Goal: Information Seeking & Learning: Learn about a topic

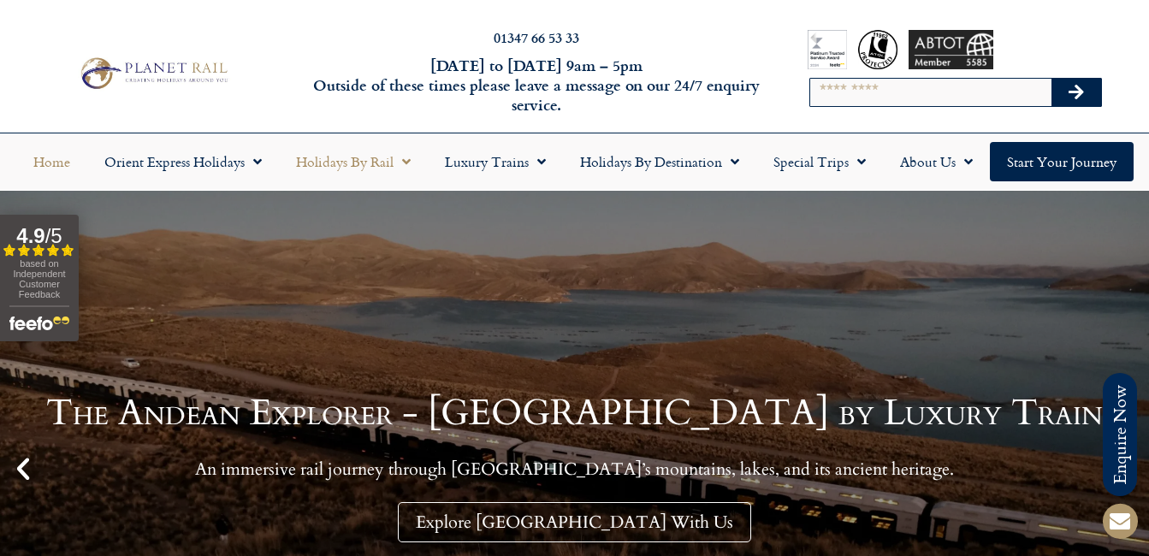
click at [371, 161] on link "Holidays by Rail" at bounding box center [353, 161] width 149 height 39
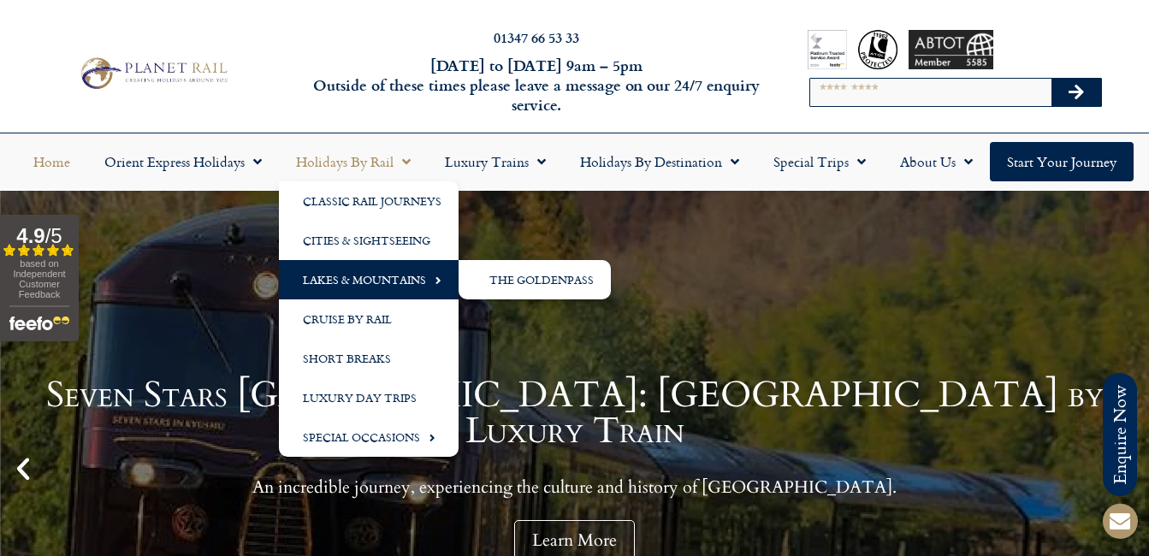
click at [403, 280] on link "Lakes & Mountains" at bounding box center [369, 279] width 180 height 39
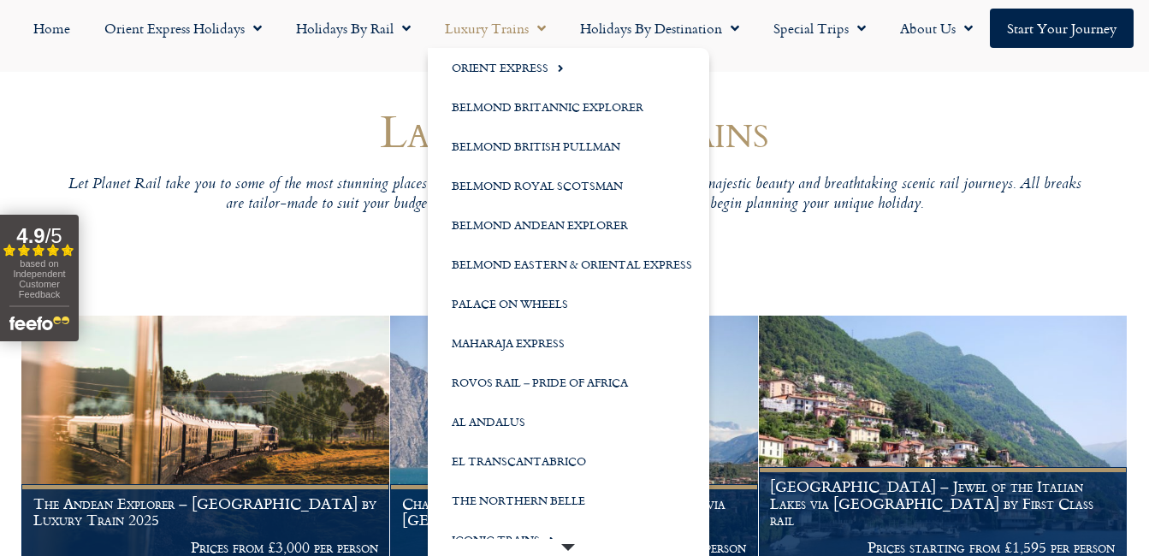
scroll to position [171, 0]
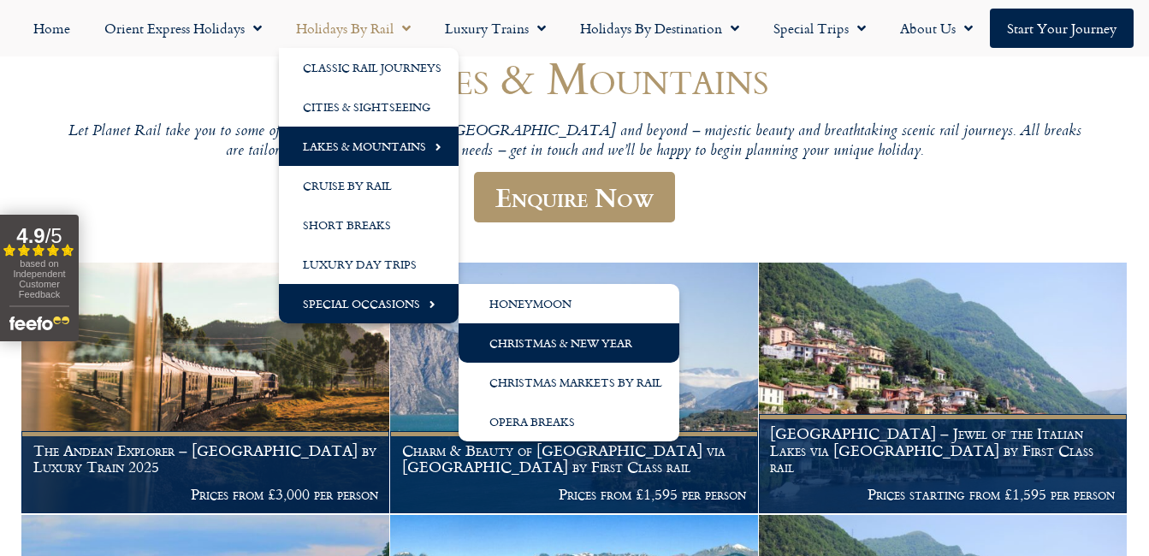
click at [508, 341] on link "Christmas & New Year" at bounding box center [569, 343] width 221 height 39
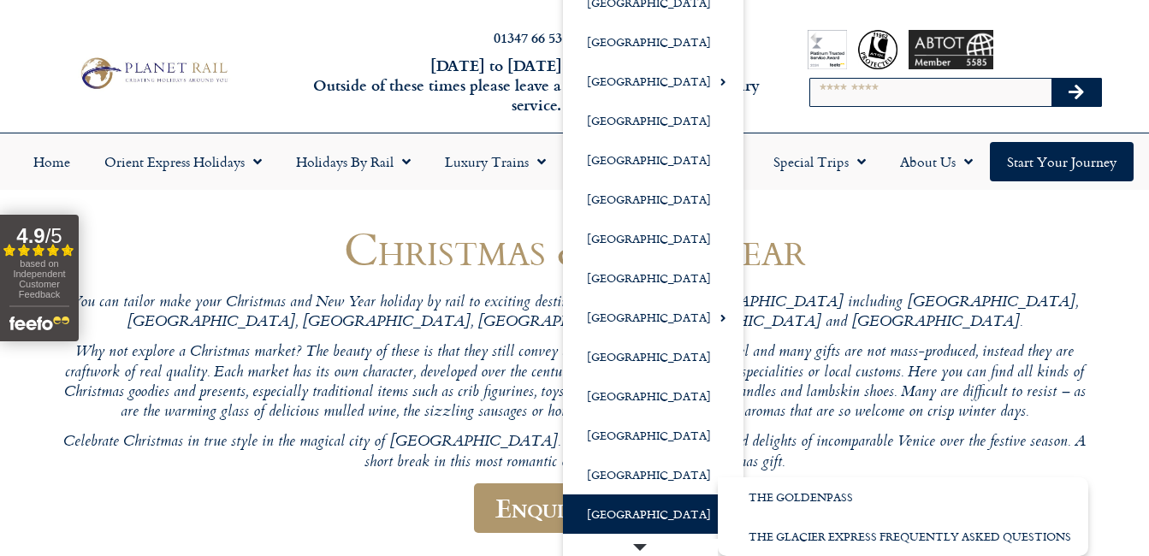
click at [653, 508] on link "[GEOGRAPHIC_DATA]" at bounding box center [653, 514] width 181 height 39
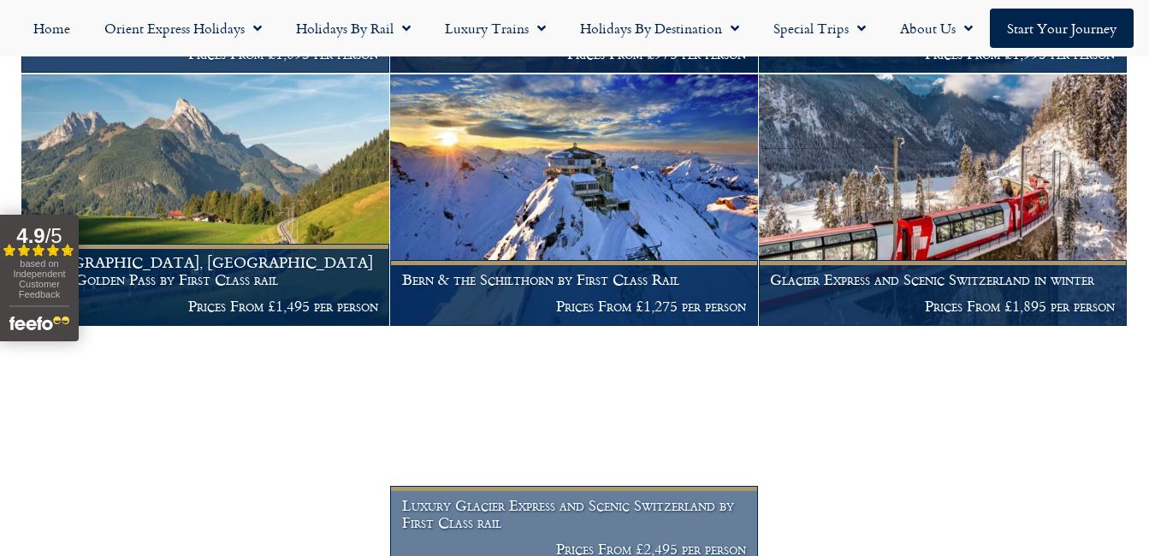
scroll to position [969, 0]
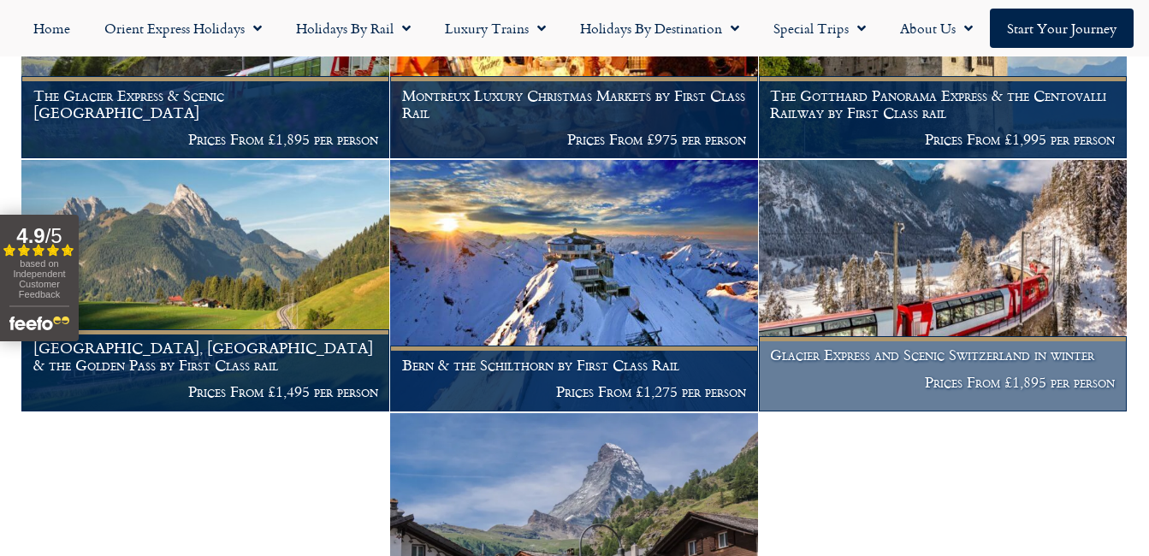
click at [865, 279] on img at bounding box center [943, 285] width 368 height 251
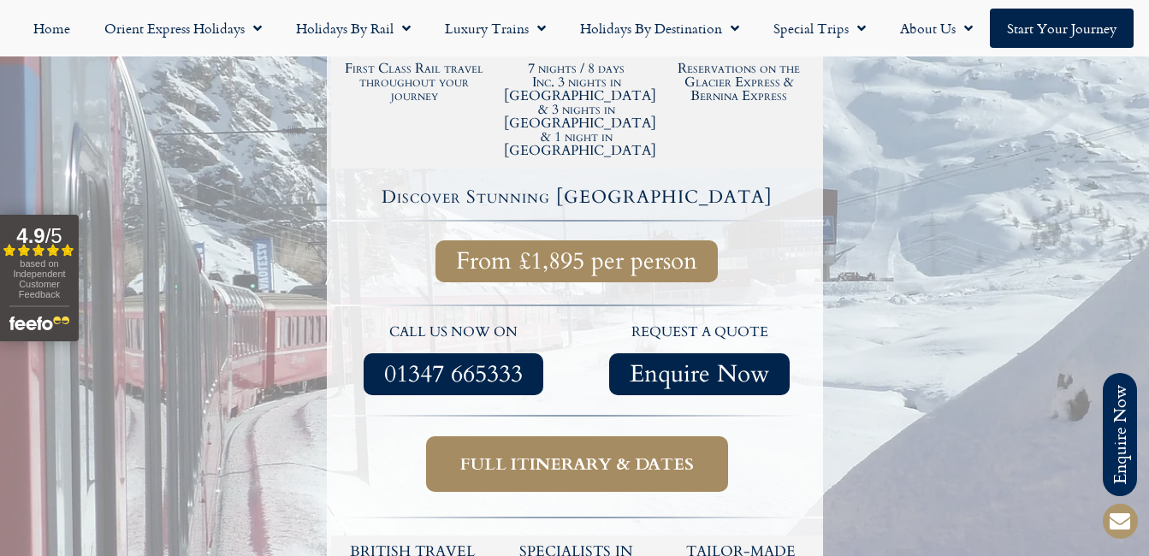
scroll to position [599, 0]
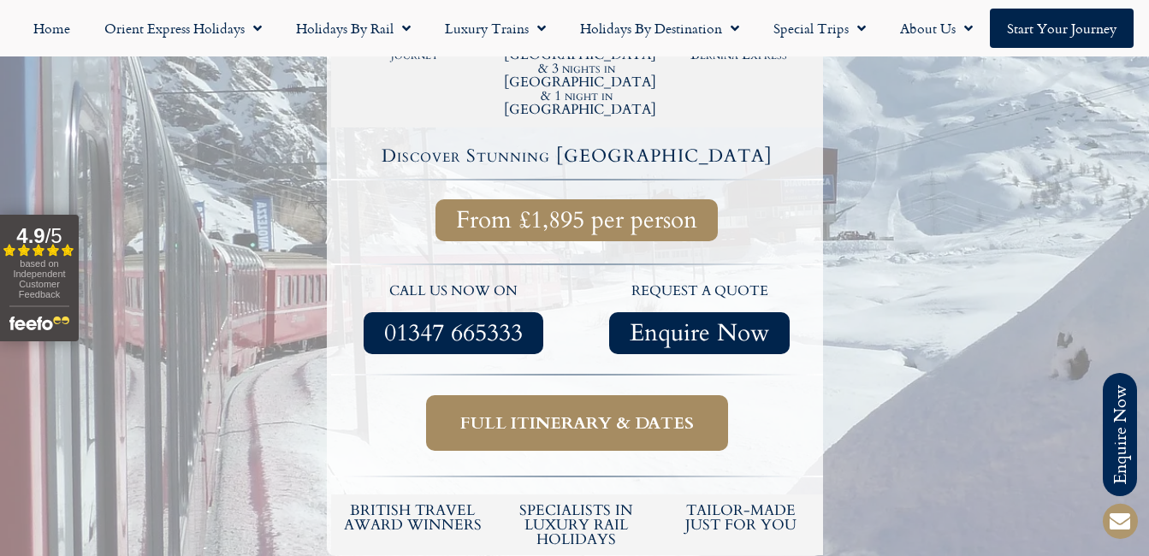
click at [581, 413] on span "Full itinerary & dates" at bounding box center [577, 423] width 234 height 21
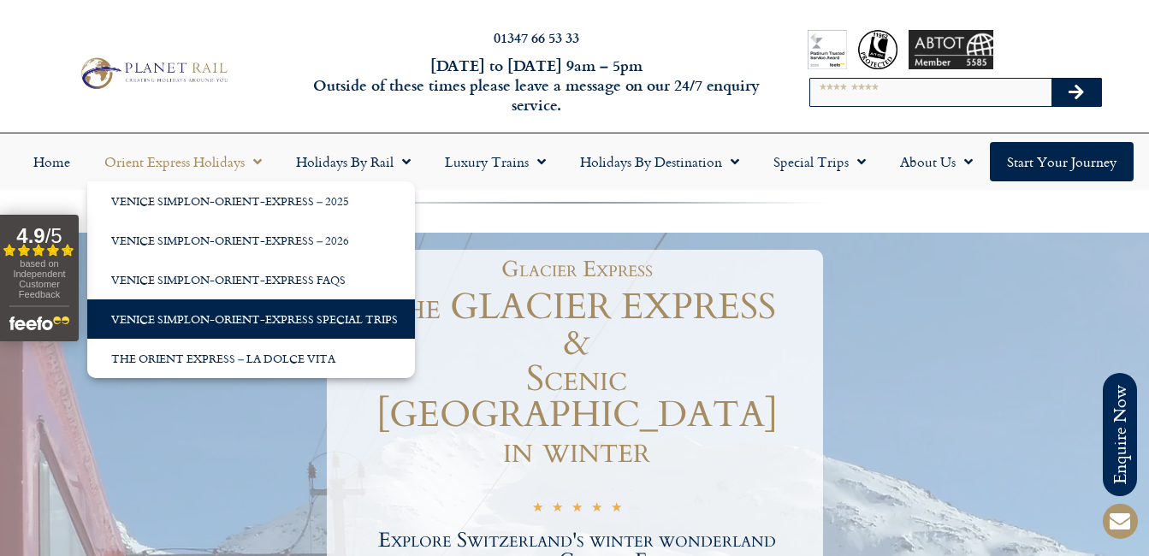
click at [239, 318] on link "Venice Simplon-Orient-Express Special Trips" at bounding box center [251, 319] width 328 height 39
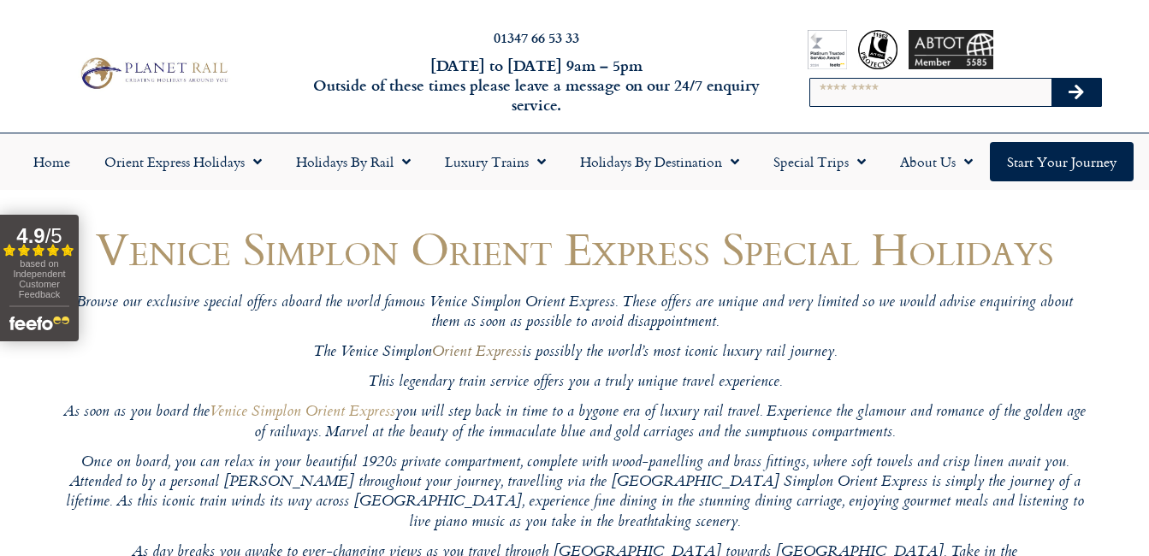
click at [491, 351] on link "Orient Express" at bounding box center [477, 353] width 90 height 25
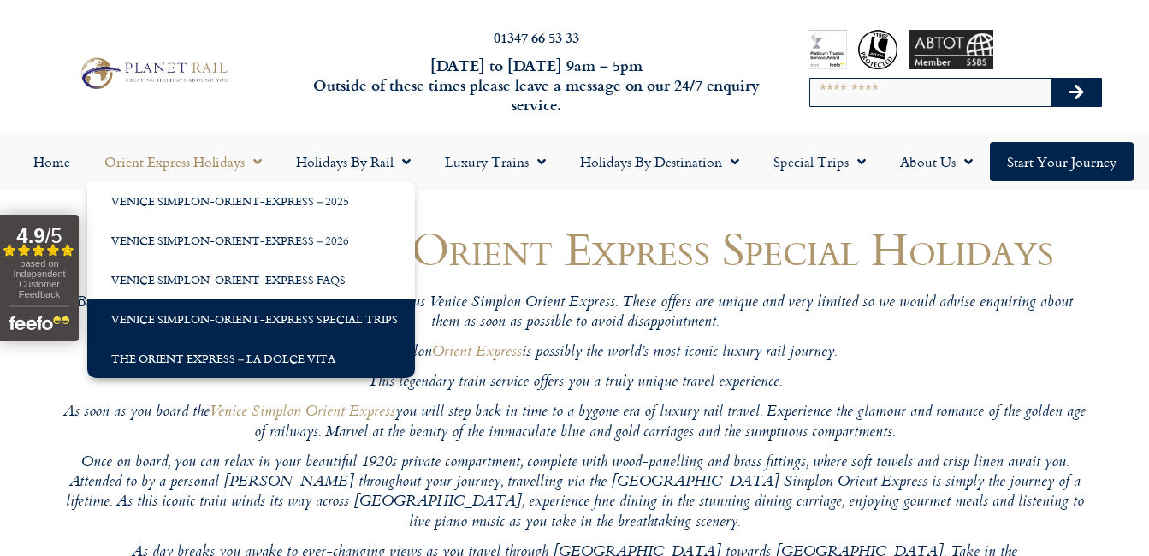
click at [247, 352] on link "The Orient Express – La Dolce Vita" at bounding box center [251, 358] width 328 height 39
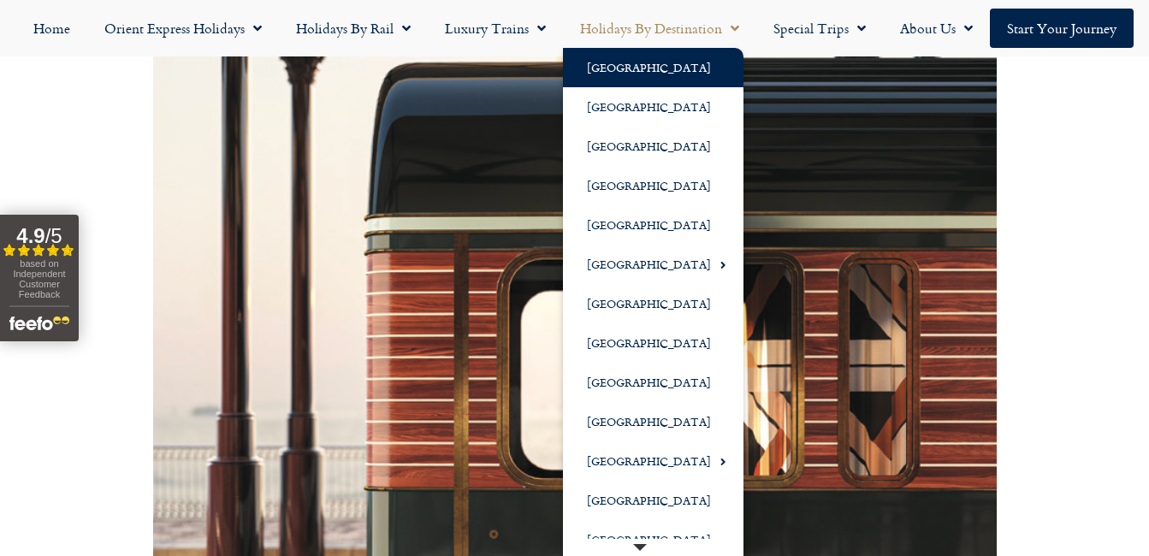
scroll to position [626, 0]
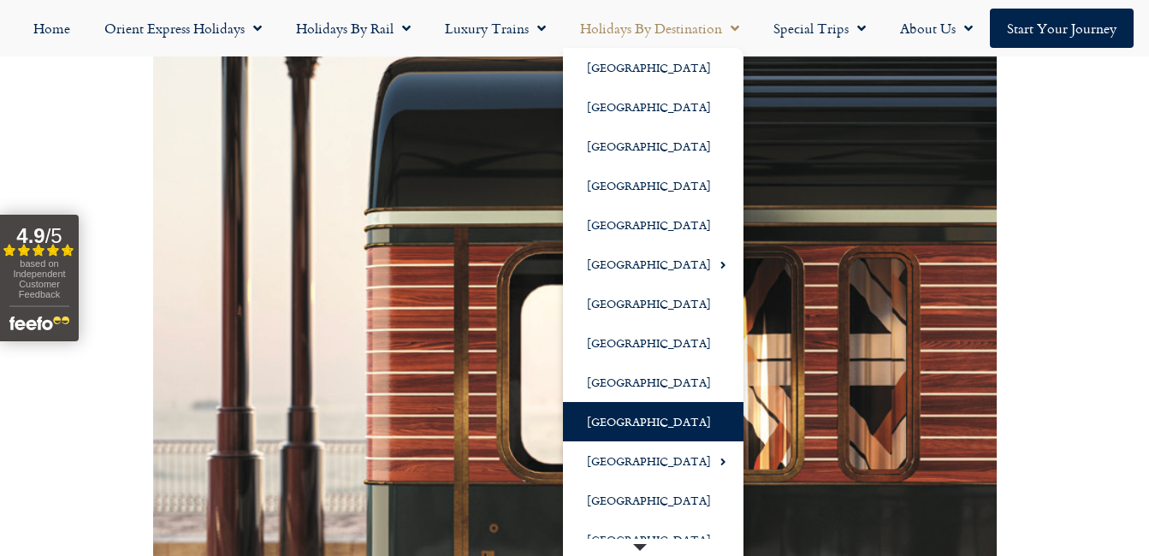
click at [627, 425] on link "[GEOGRAPHIC_DATA]" at bounding box center [653, 421] width 181 height 39
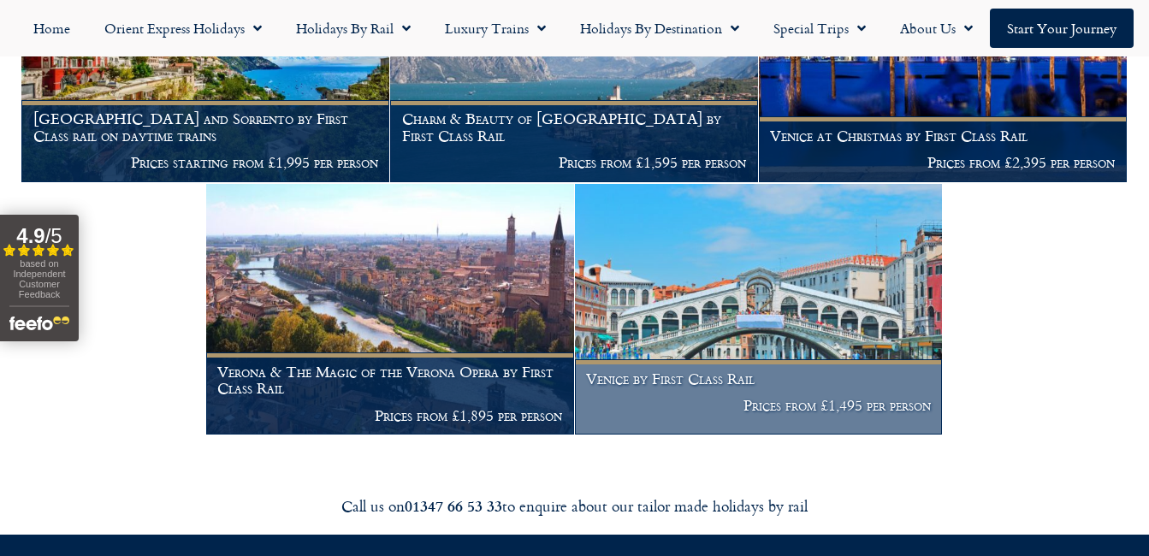
scroll to position [2654, 0]
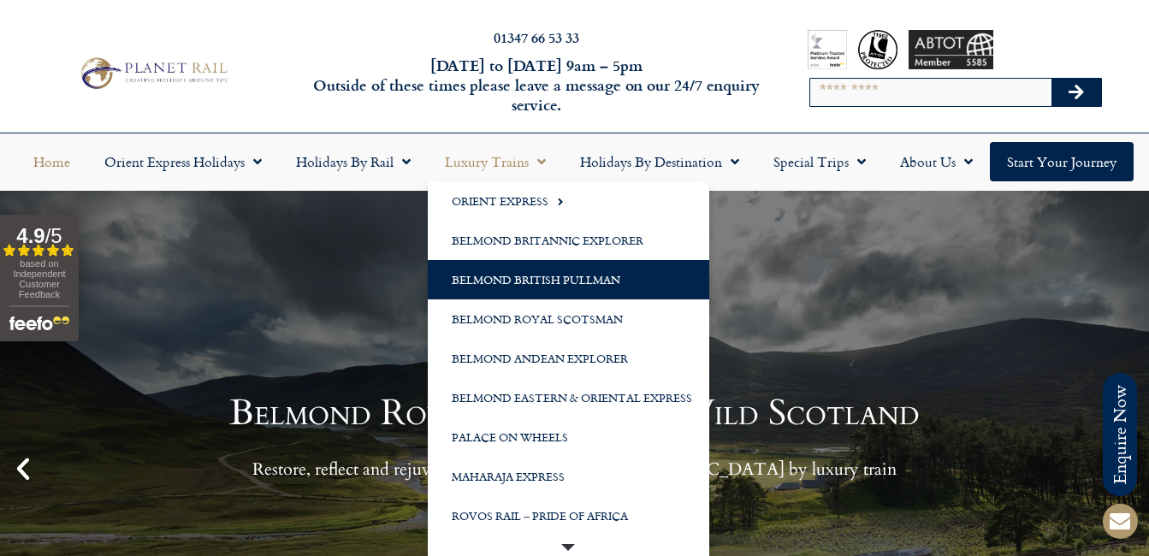
click at [508, 276] on link "Belmond British Pullman" at bounding box center [569, 279] width 282 height 39
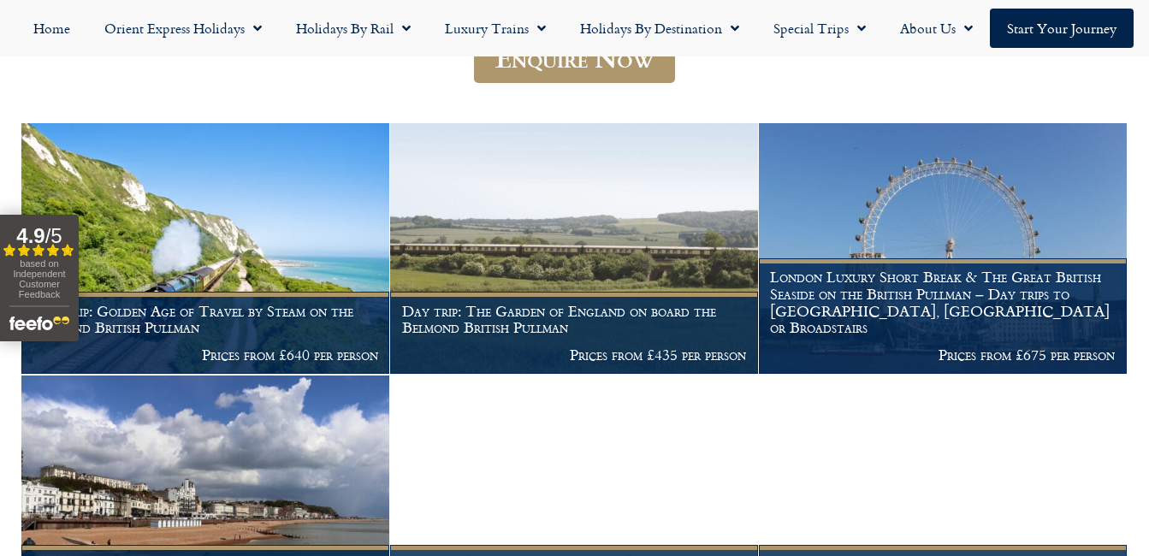
scroll to position [369, 0]
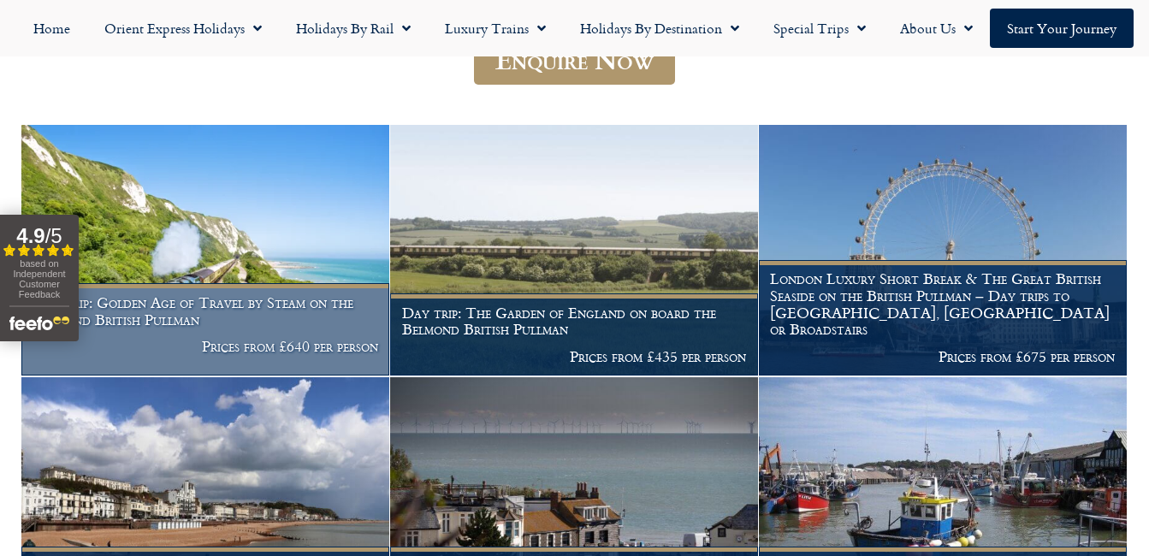
click at [339, 235] on img at bounding box center [205, 250] width 368 height 251
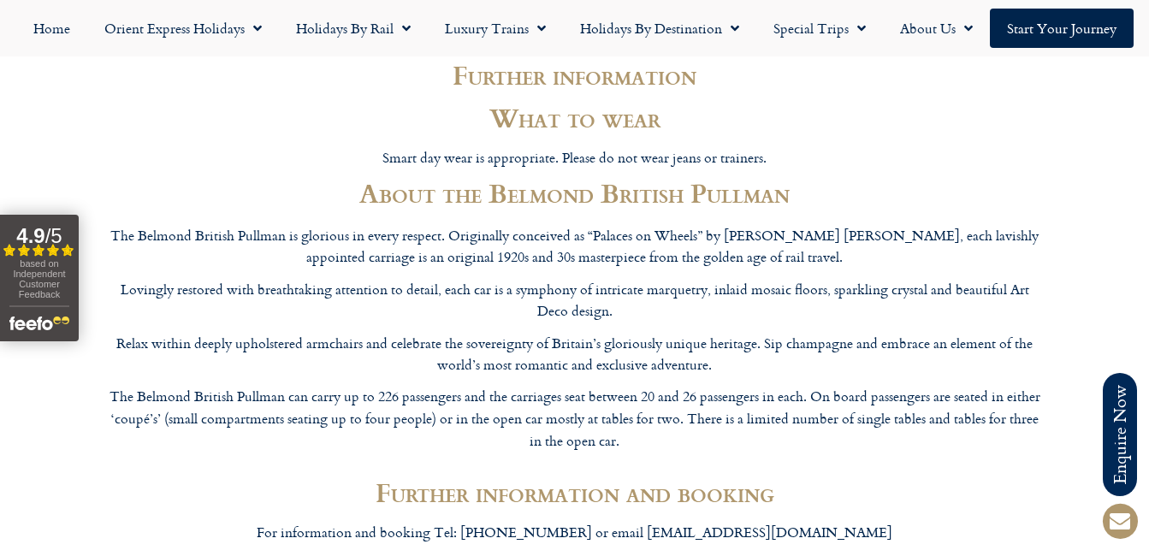
scroll to position [2311, 0]
